Goal: Find specific page/section: Find specific page/section

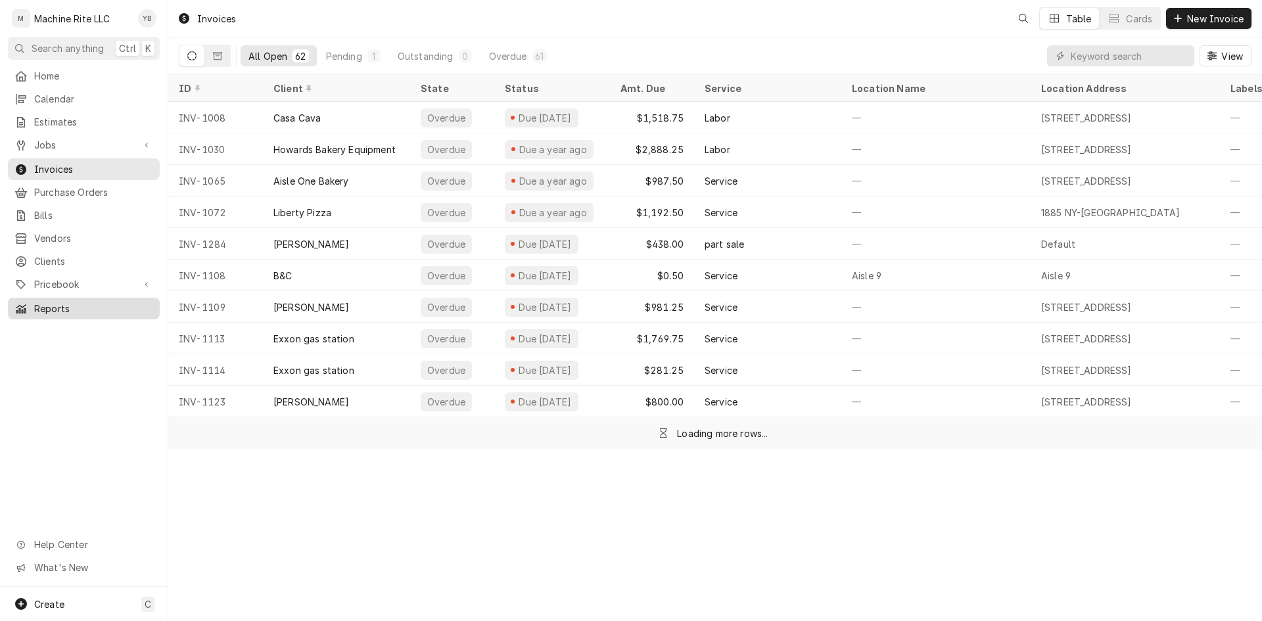
click at [45, 307] on div "Reports" at bounding box center [84, 308] width 147 height 16
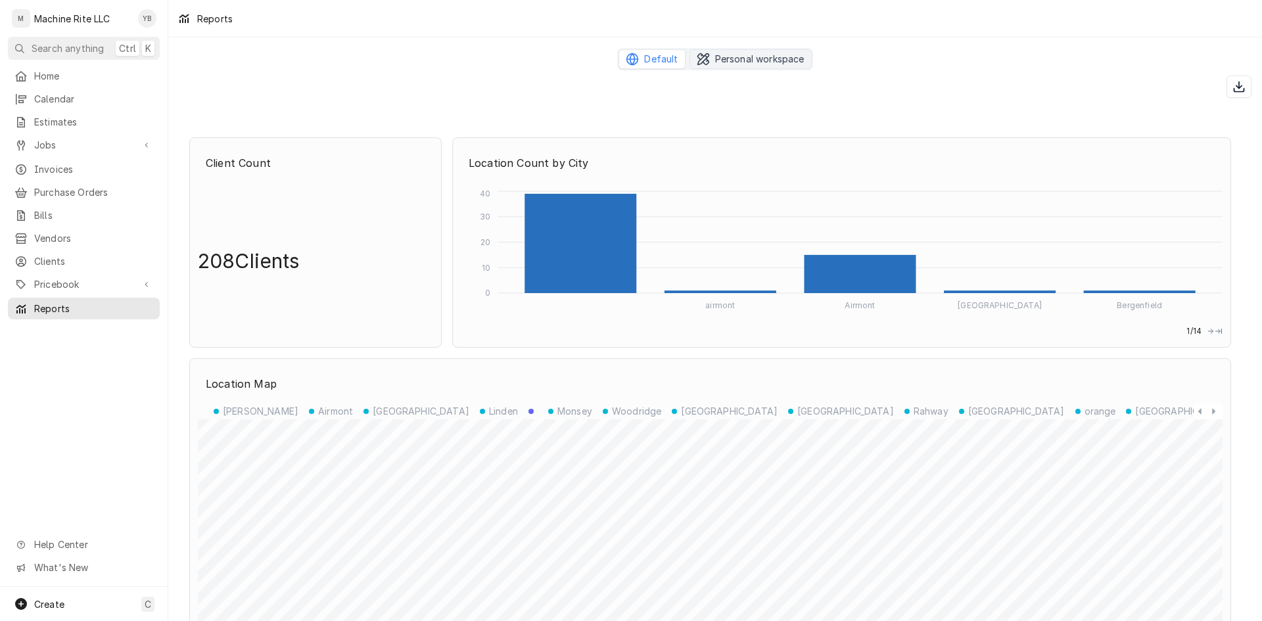
click at [764, 66] on button "Personal workspace" at bounding box center [751, 59] width 122 height 20
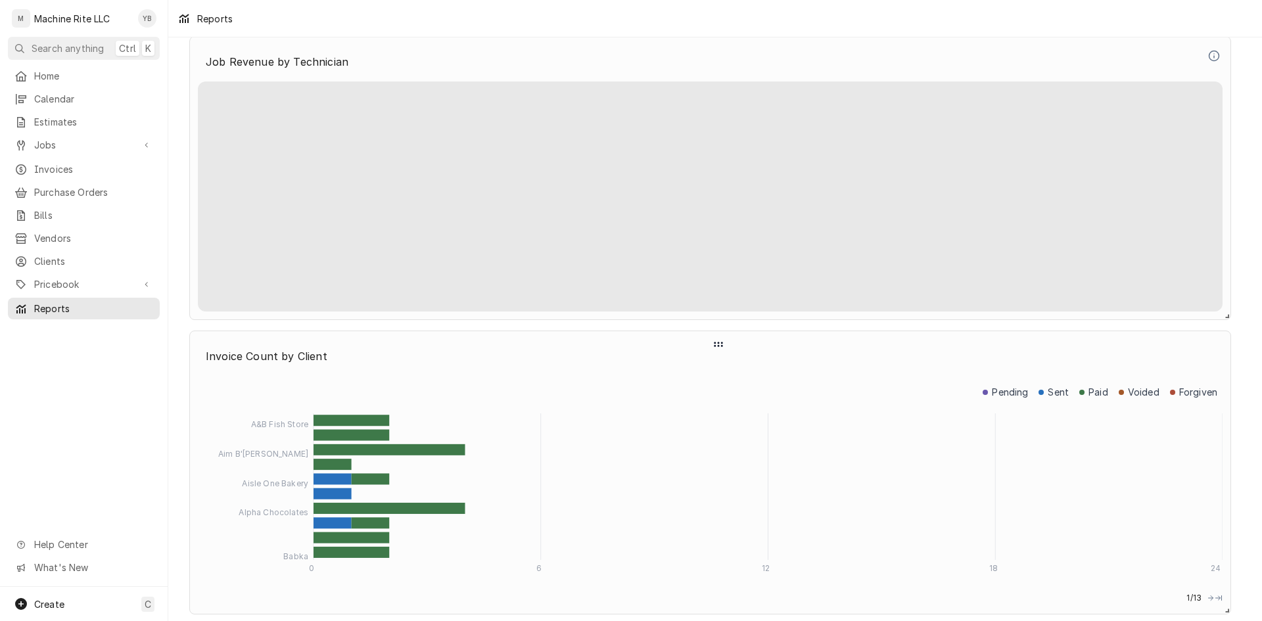
scroll to position [3024, 0]
